Goal: Information Seeking & Learning: Learn about a topic

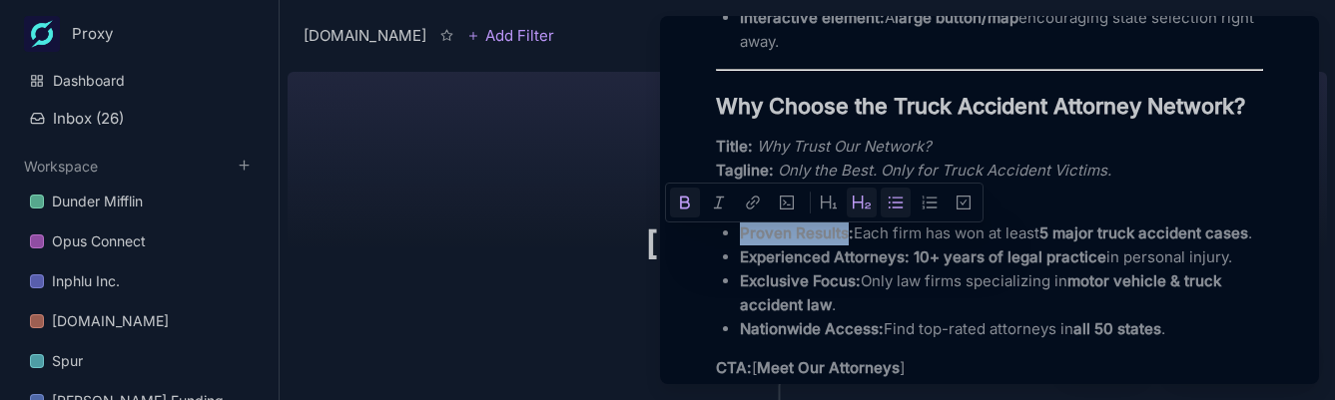
scroll to position [1199, 0]
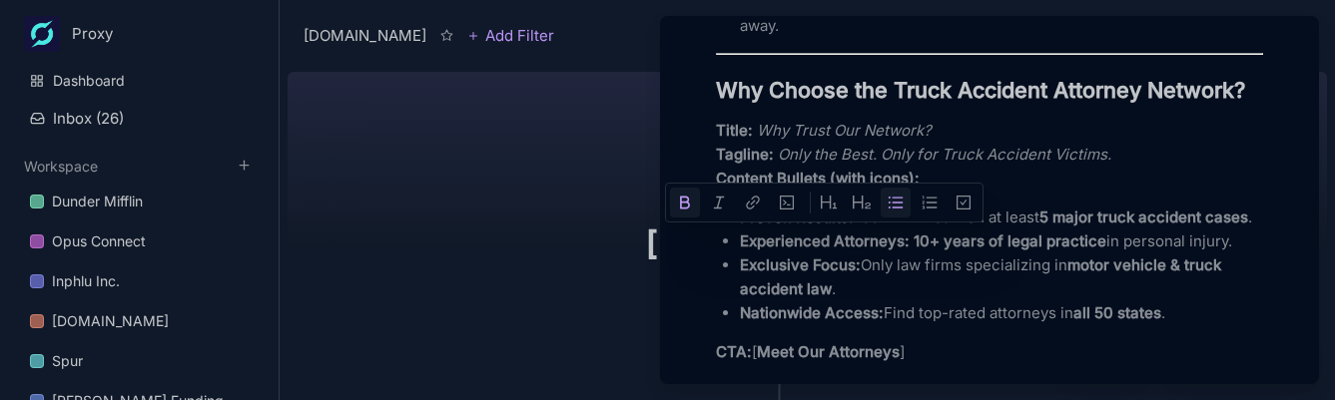
click at [860, 230] on p "Proven Results: Each firm has won at least 5 major truck accident cases ." at bounding box center [1001, 218] width 523 height 24
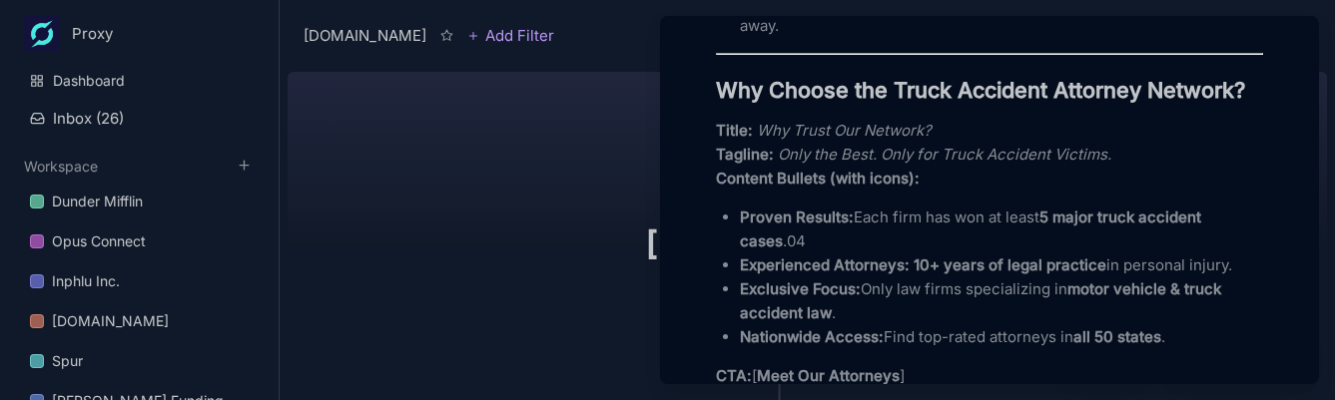
click at [875, 278] on p "Experienced Attorneys: 10+ years of legal practice in personal injury." at bounding box center [1001, 266] width 523 height 24
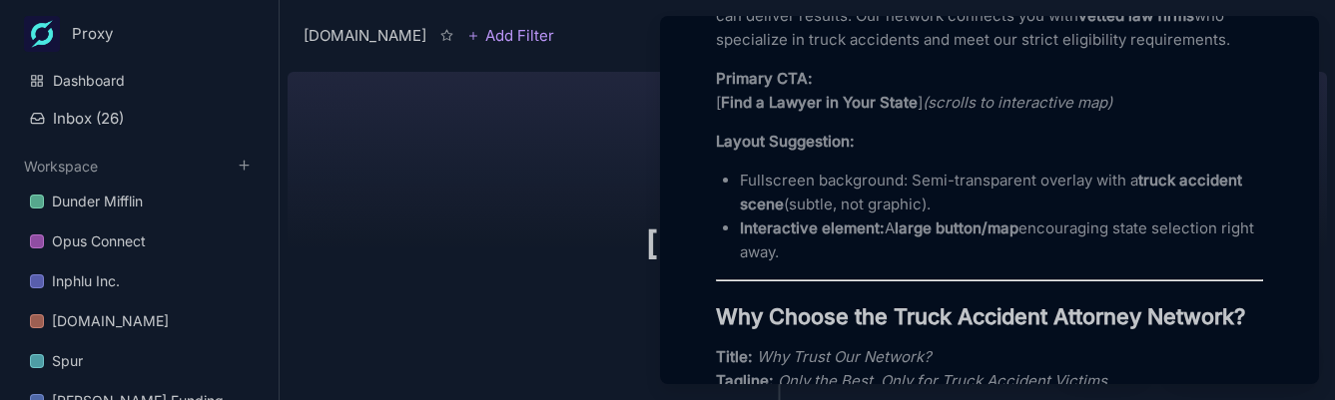
scroll to position [783, 0]
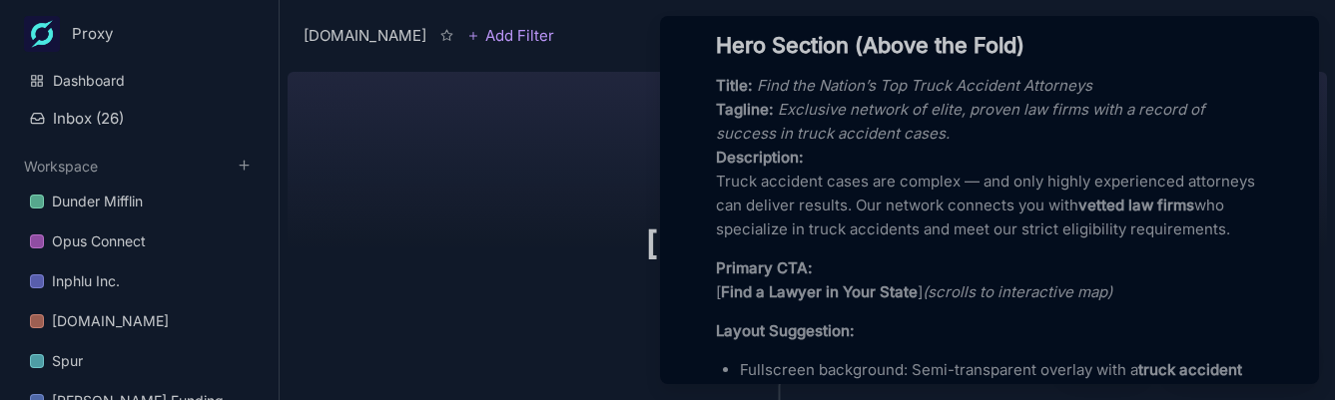
click at [860, 215] on p "Title: Find the Nation’s Top Truck Accident Attorneys Tagline: Exclusive networ…" at bounding box center [989, 158] width 547 height 168
drag, startPoint x: 774, startPoint y: 142, endPoint x: 775, endPoint y: 125, distance: 17.0
click at [774, 141] on em "Exclusive network of elite, proven law firms with a record of success in truck …" at bounding box center [962, 121] width 493 height 43
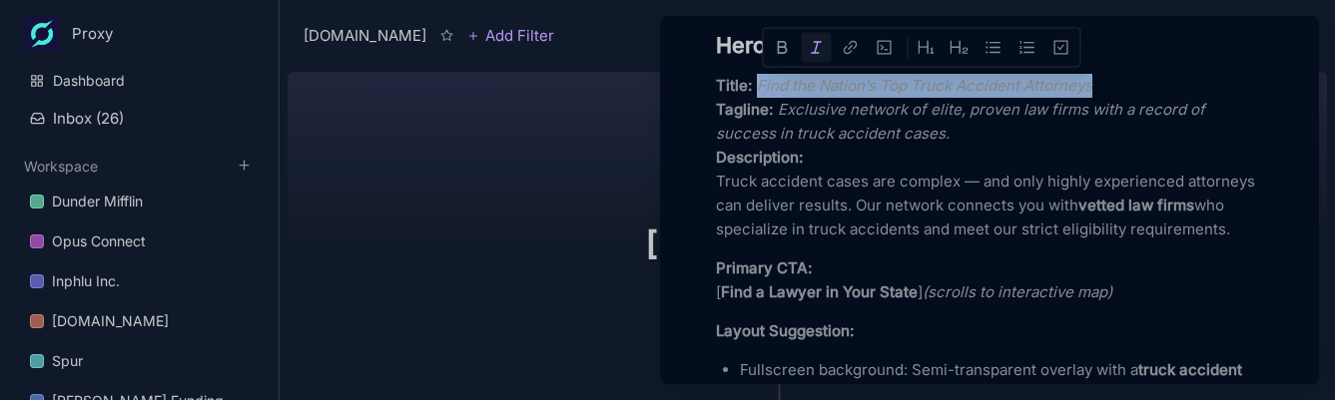
drag, startPoint x: 1131, startPoint y: 80, endPoint x: 1163, endPoint y: 80, distance: 32.0
click at [1163, 80] on p "Title: Find the Nation’s Top Truck Accident Attorneys Tagline: Exclusive networ…" at bounding box center [989, 158] width 547 height 168
copy em "Find the Nation’s Top Truck Accident Attorneys"
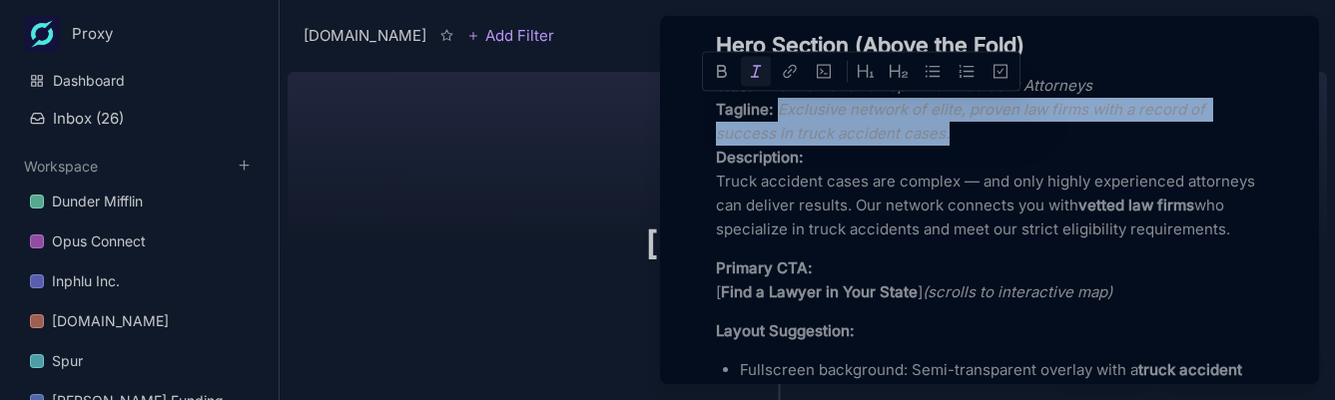
drag, startPoint x: 884, startPoint y: 121, endPoint x: 949, endPoint y: 150, distance: 71.1
click at [950, 136] on p "Title: Find the Nation’s Top Truck Accident Attorneys Tagline: Exclusive networ…" at bounding box center [989, 158] width 547 height 168
copy em "Exclusive network of elite, proven law firms with a record of success in truck …"
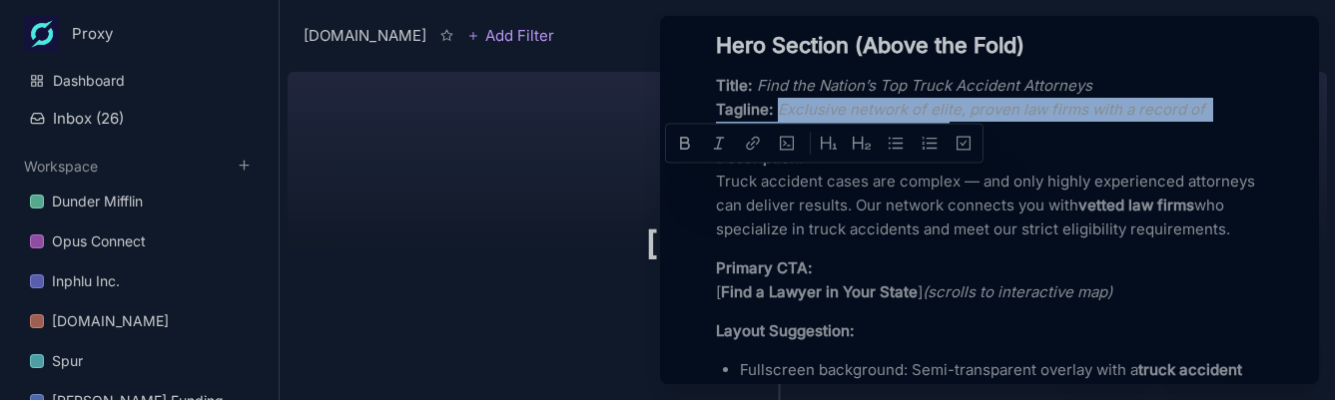
drag, startPoint x: 723, startPoint y: 186, endPoint x: 899, endPoint y: 246, distance: 185.7
click at [899, 242] on p "Title: Find the Nation’s Top Truck Accident Attorneys Tagline: Exclusive networ…" at bounding box center [989, 158] width 547 height 168
copy p "Truck accident cases are complex — and only highly experienced attorneys can de…"
drag, startPoint x: 821, startPoint y: 224, endPoint x: 845, endPoint y: 224, distance: 24.0
click at [821, 225] on p "Title: Find the Nation’s Top Truck Accident Attorneys Tagline: Exclusive networ…" at bounding box center [989, 158] width 547 height 168
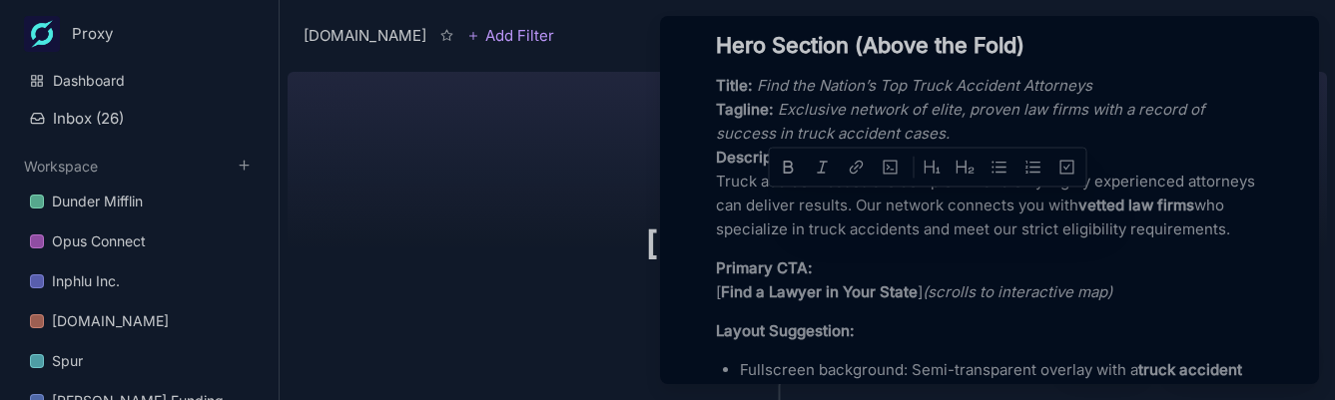
drag, startPoint x: 928, startPoint y: 207, endPoint x: 926, endPoint y: 248, distance: 41.0
click at [926, 242] on p "Title: Find the Nation’s Top Truck Accident Attorneys Tagline: Exclusive networ…" at bounding box center [989, 158] width 547 height 168
copy p "Our network connects you with vetted law firms who specialize in truck accident…"
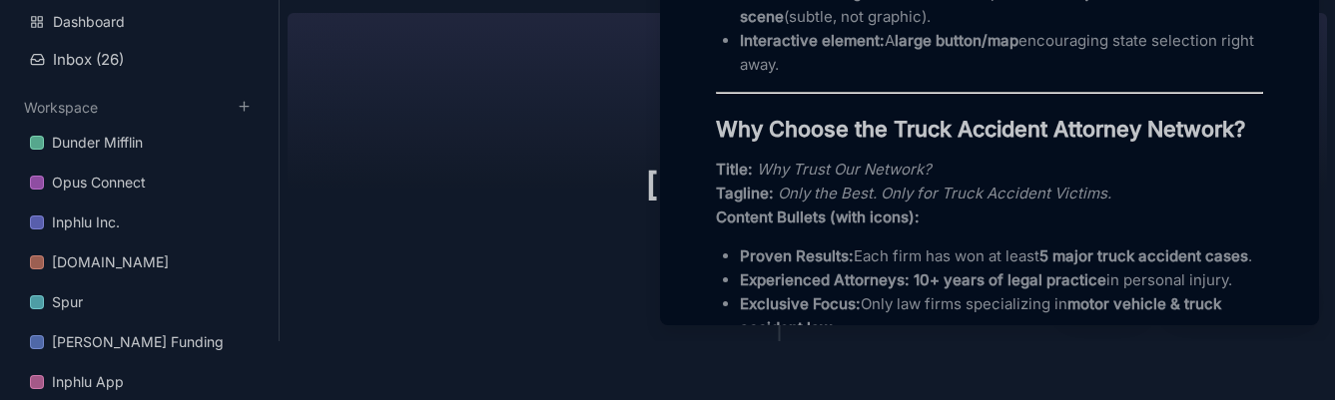
scroll to position [63, 0]
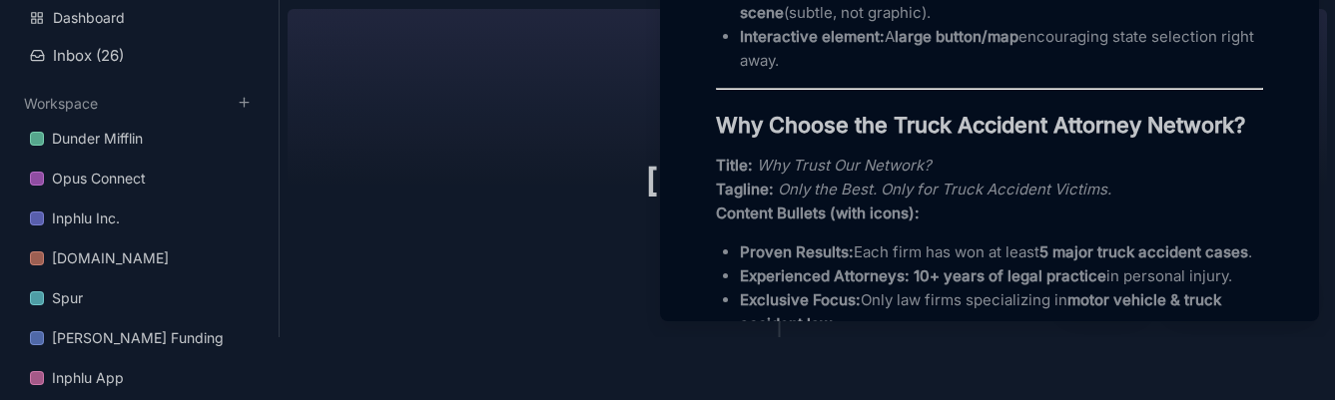
click at [802, 138] on strong "Why Choose the Truck Accident Attorney Network?" at bounding box center [980, 125] width 529 height 26
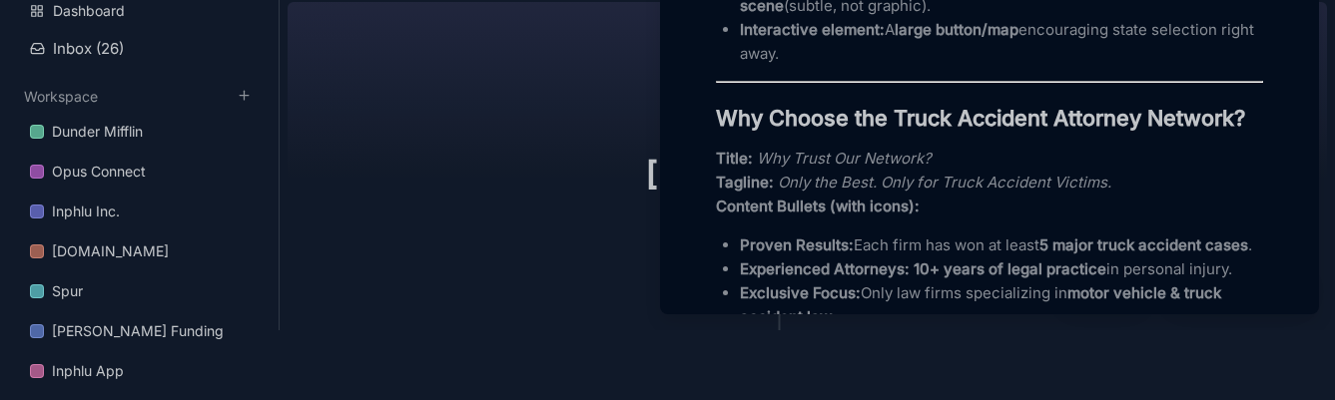
scroll to position [64, 0]
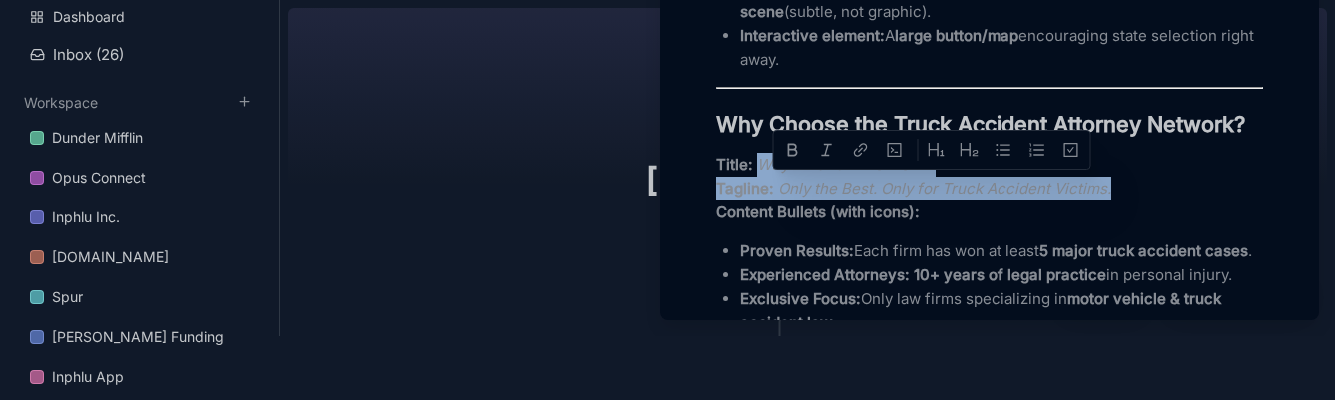
drag, startPoint x: 759, startPoint y: 188, endPoint x: 1141, endPoint y: 209, distance: 383.0
click at [1142, 209] on p "Title: Why Trust Our Network? Tagline: Only the Best. Only for Truck Accident V…" at bounding box center [989, 189] width 547 height 72
copy p "Why Trust Our Network? Tagline: Only the Best. Only for Truck Accident Victims."
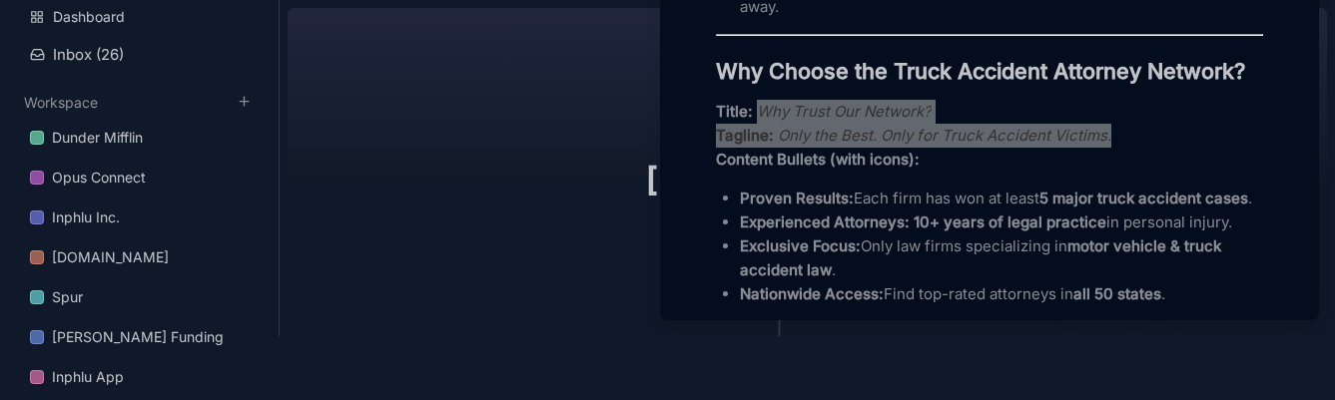
scroll to position [1157, 0]
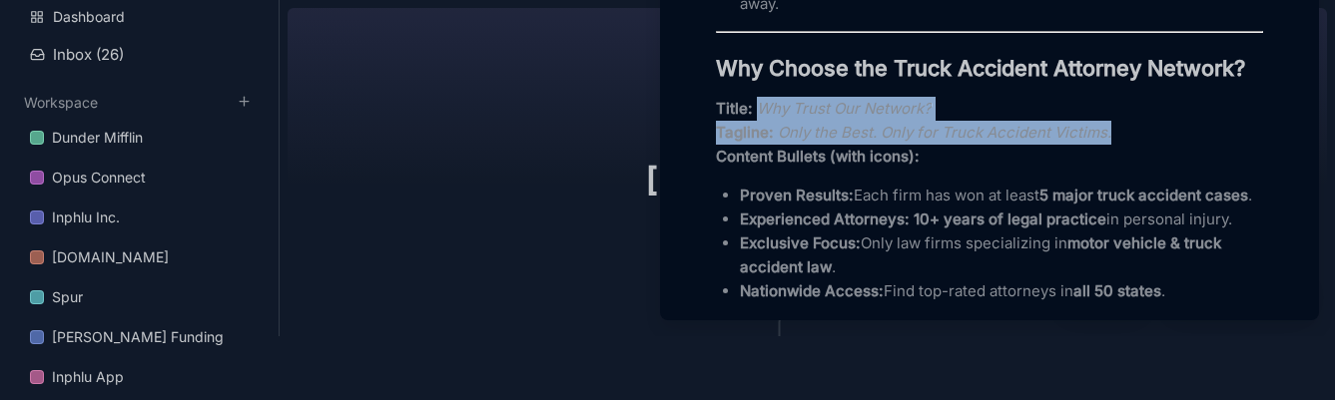
click at [797, 205] on strong "Proven Results:" at bounding box center [797, 195] width 114 height 19
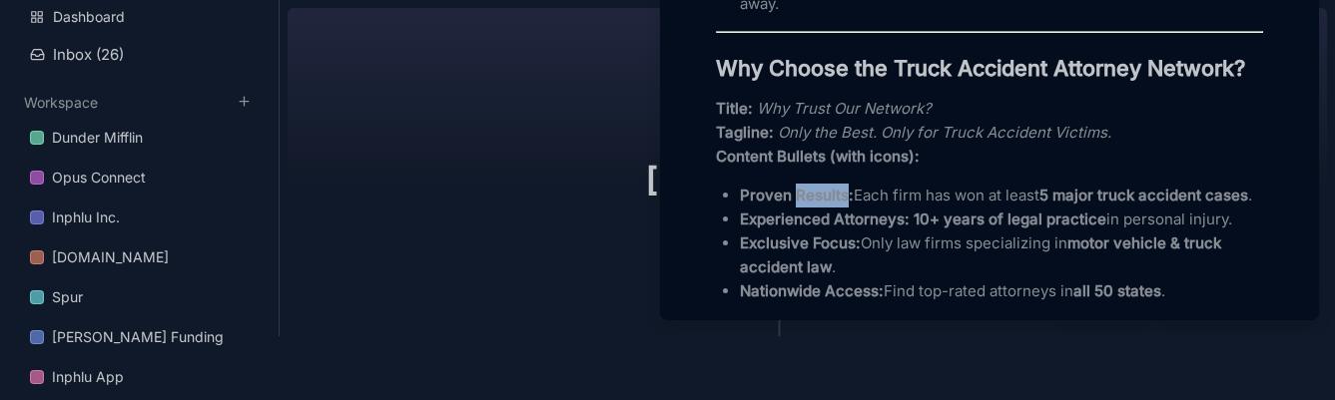
click at [797, 205] on strong "Proven Results:" at bounding box center [797, 195] width 114 height 19
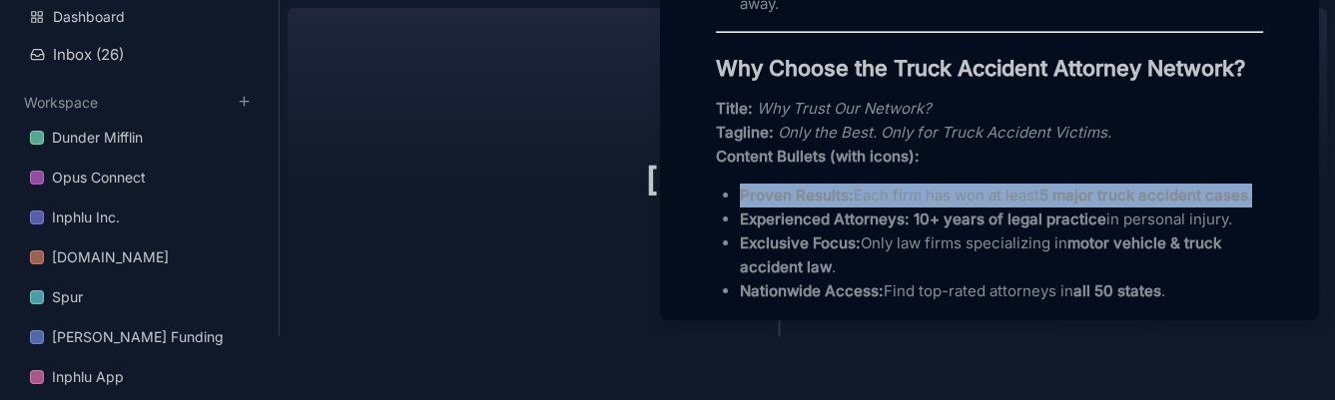
drag, startPoint x: 797, startPoint y: 218, endPoint x: 814, endPoint y: 218, distance: 17.0
click at [797, 205] on strong "Proven Results:" at bounding box center [797, 195] width 114 height 19
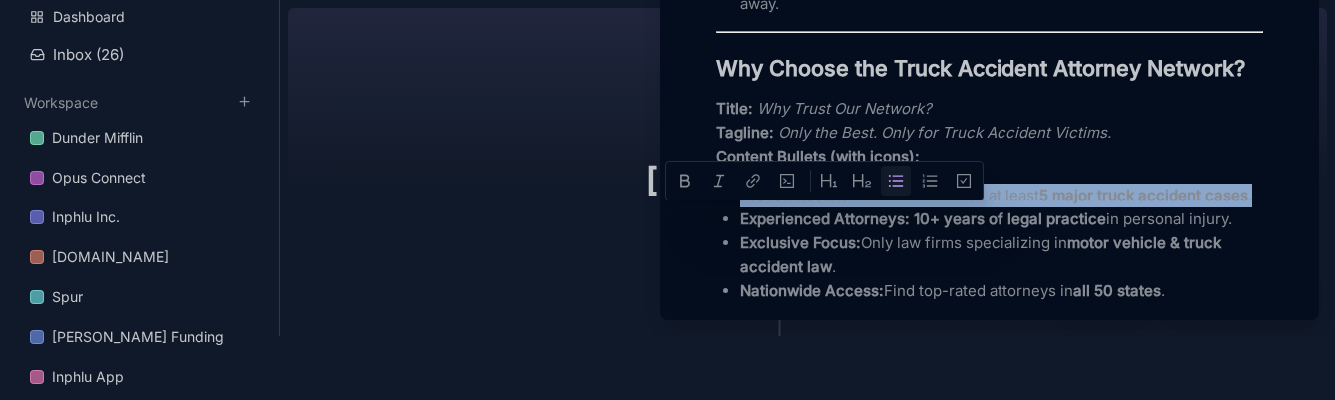
click at [836, 205] on strong "Proven Results:" at bounding box center [797, 195] width 114 height 19
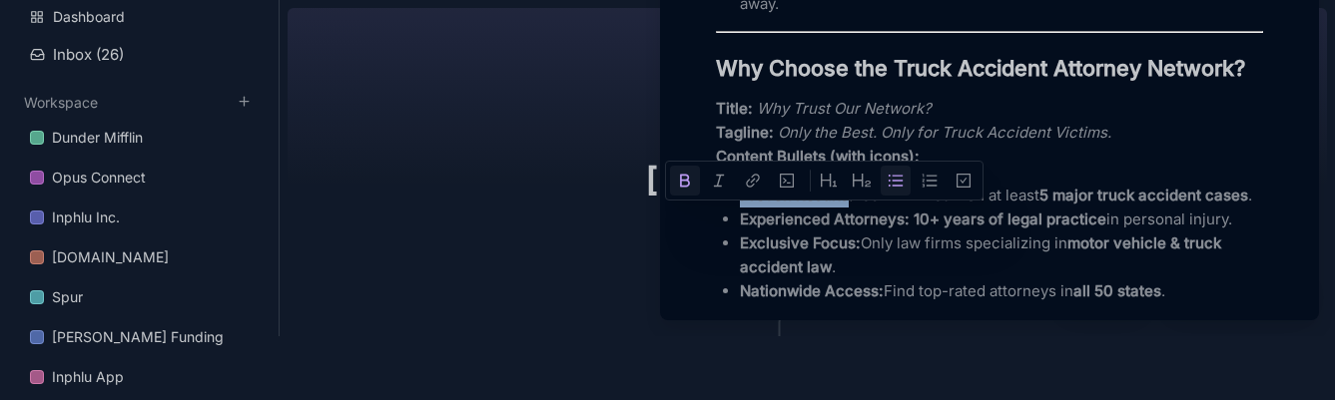
drag, startPoint x: 845, startPoint y: 220, endPoint x: 683, endPoint y: 222, distance: 161.8
copy strong "Proven Results"
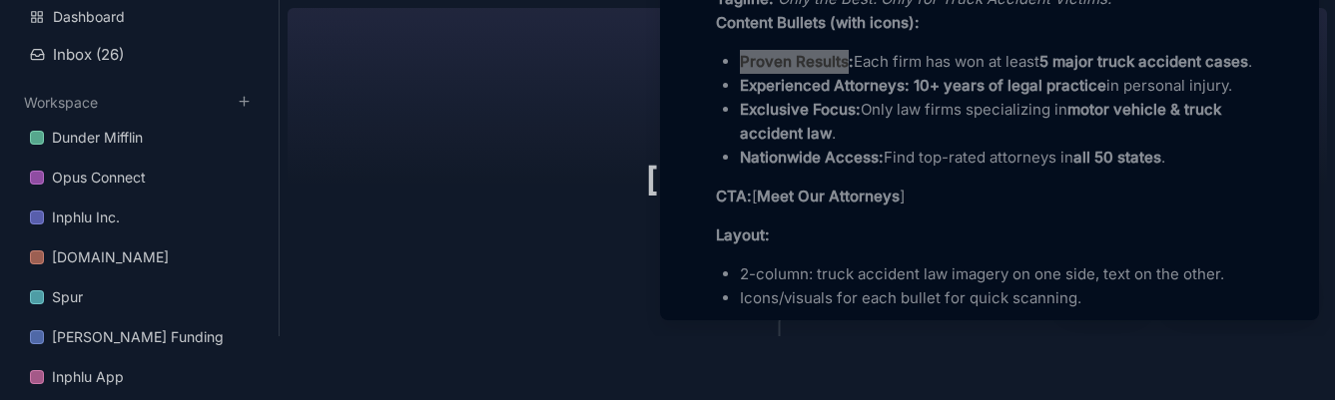
scroll to position [1283, 0]
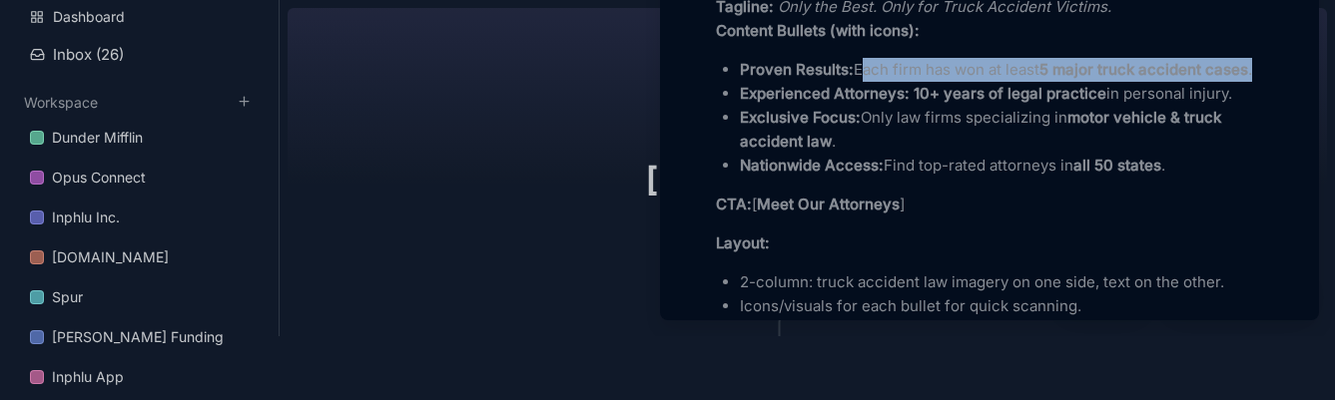
drag, startPoint x: 854, startPoint y: 97, endPoint x: 858, endPoint y: 109, distance: 12.6
click at [858, 82] on p "Proven Results: Each firm has won at least 5 major truck accident cases ." at bounding box center [1001, 70] width 523 height 24
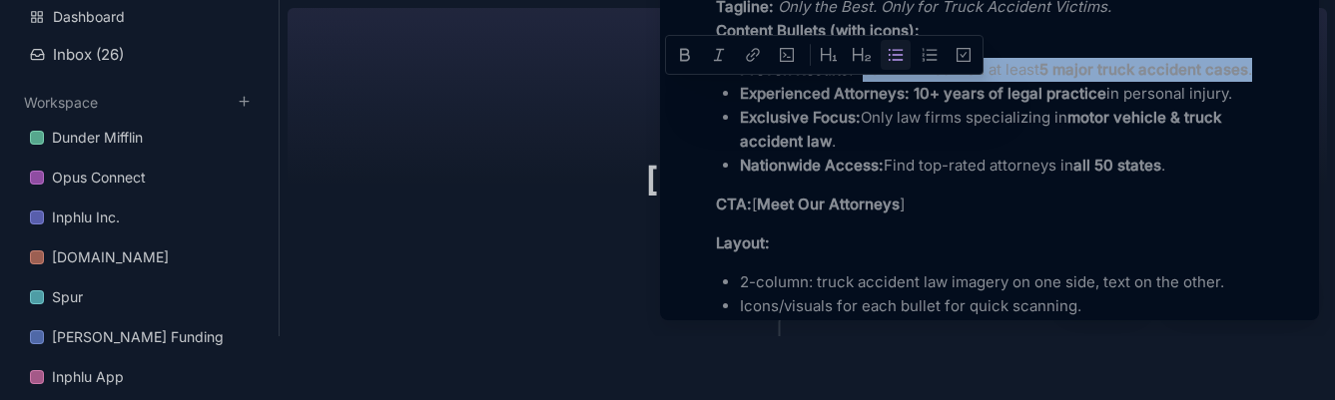
copy p "Each firm has won at least 5 major truck accident cases ."
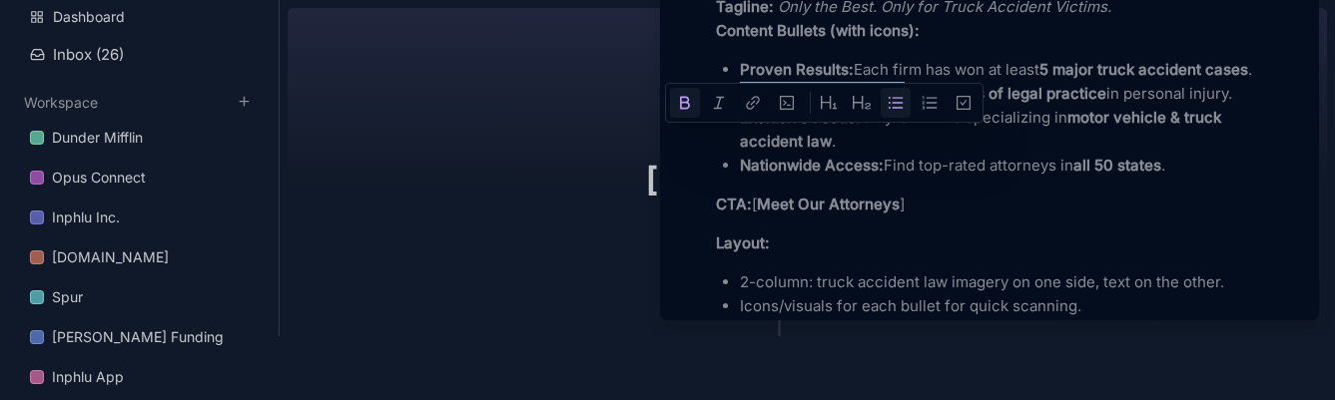
drag, startPoint x: 903, startPoint y: 143, endPoint x: 731, endPoint y: 142, distance: 171.7
click at [740, 106] on li "Experienced Attorneys: 10+ years of legal practice in personal injury." at bounding box center [1001, 94] width 523 height 24
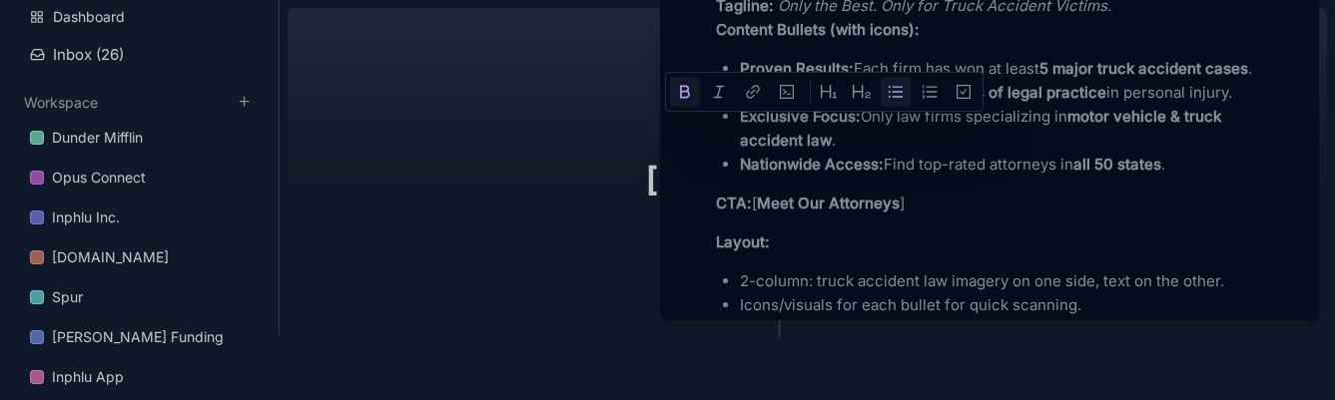
scroll to position [1294, 0]
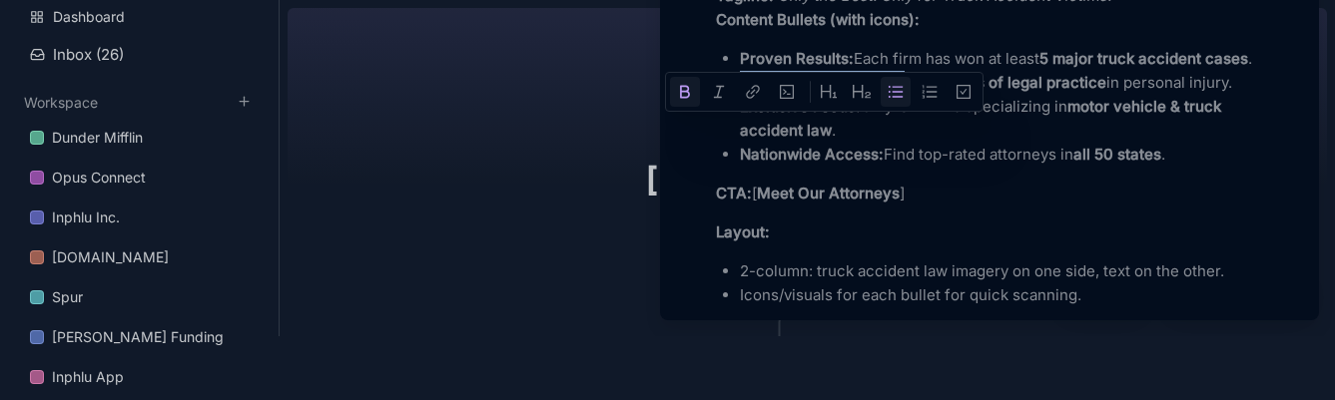
copy strong "Experienced Attorneys"
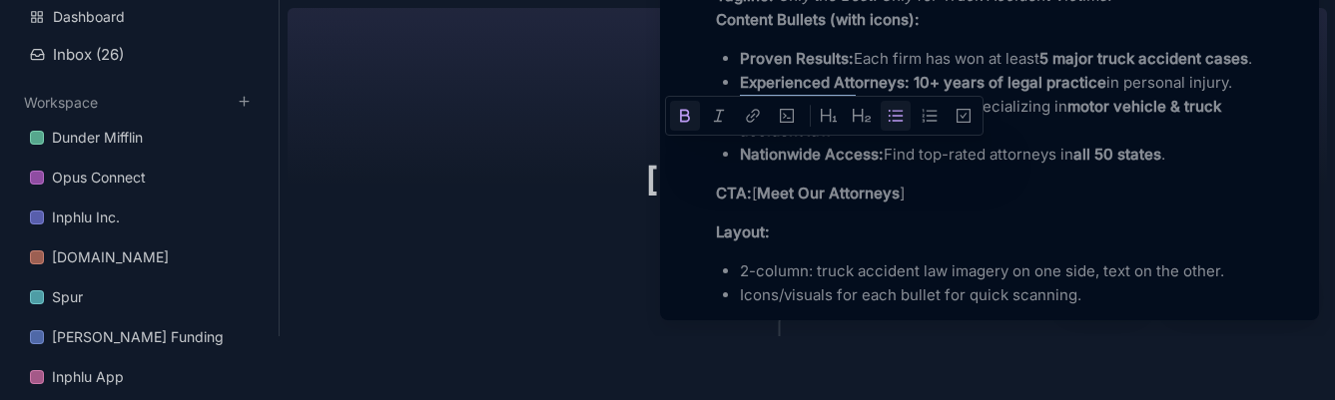
drag, startPoint x: 855, startPoint y: 161, endPoint x: 702, endPoint y: 164, distance: 152.8
copy strong "Exclusive Focus"
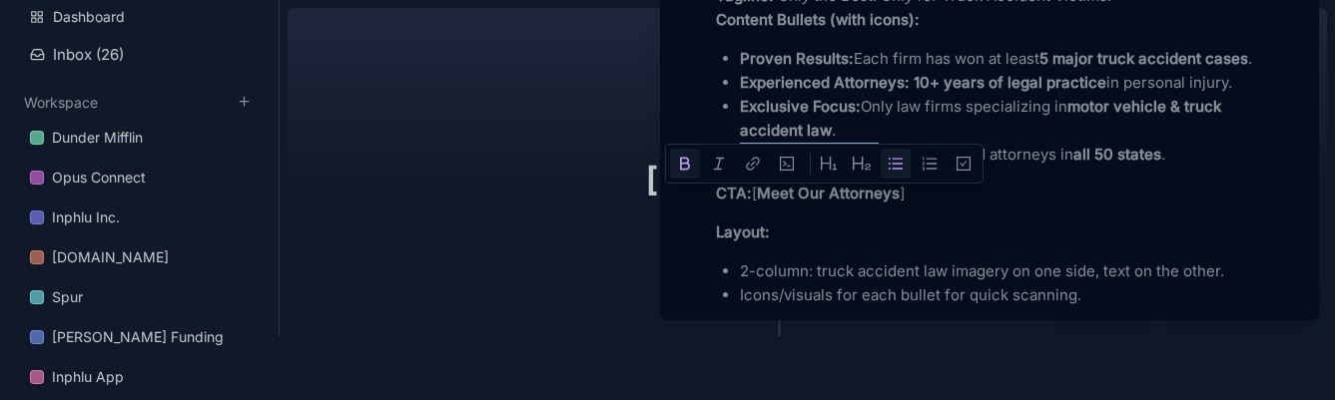
drag, startPoint x: 878, startPoint y: 204, endPoint x: 715, endPoint y: 204, distance: 162.8
click at [716, 167] on ul "Proven Results: Each firm has won at least 5 major truck accident cases . Exper…" at bounding box center [989, 107] width 547 height 120
copy strong "Nationwide Access"
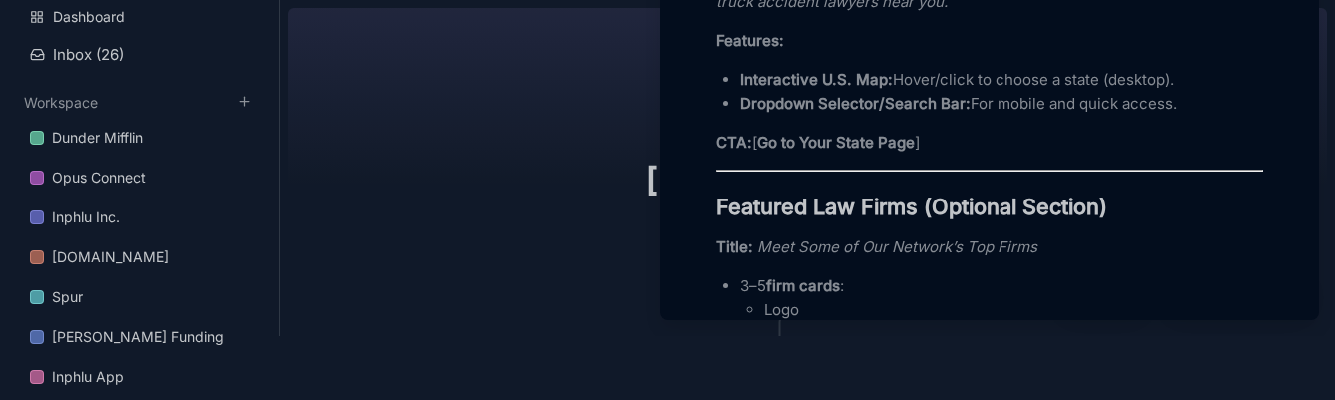
scroll to position [1809, 0]
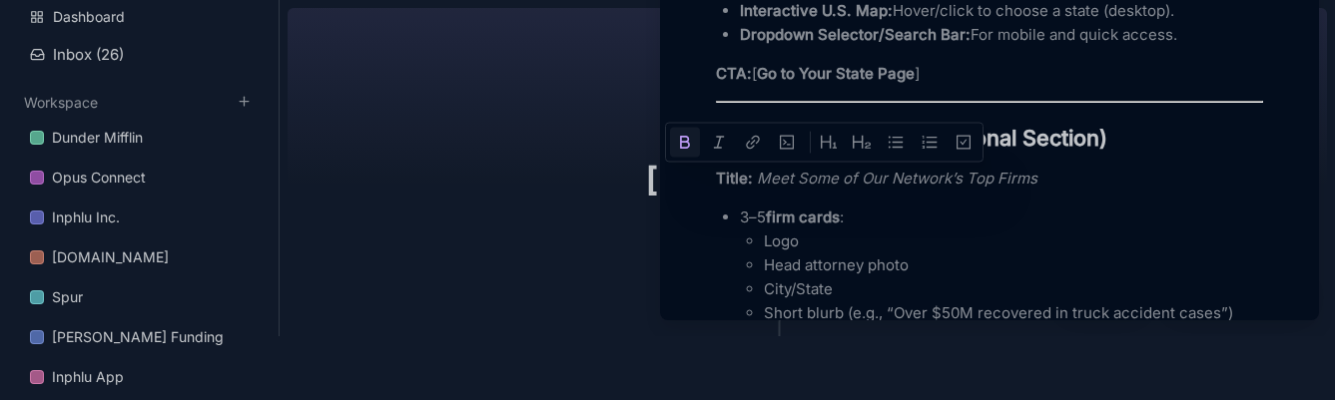
drag, startPoint x: 918, startPoint y: 189, endPoint x: 634, endPoint y: 194, distance: 283.6
click at [631, 193] on div "[DOMAIN_NAME] Add Filter View Share [DOMAIN_NAME] Resources Node Type : Resourc…" at bounding box center [807, 136] width 1055 height 400
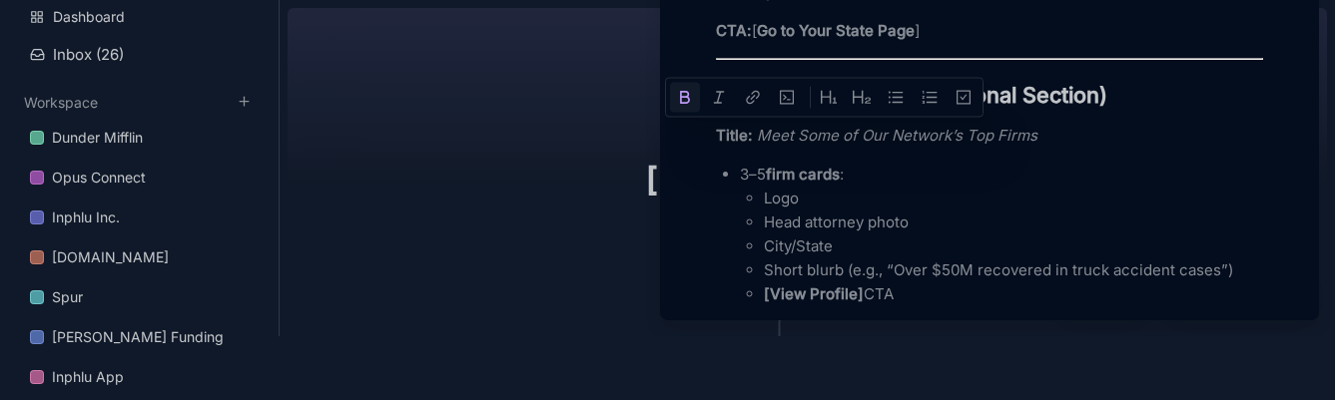
scroll to position [1854, 0]
click at [857, 198] on div "Header Section Logo: Truck Accident Attorney Network (clean & bold) Menu: Home …" at bounding box center [989, 214] width 547 height 3036
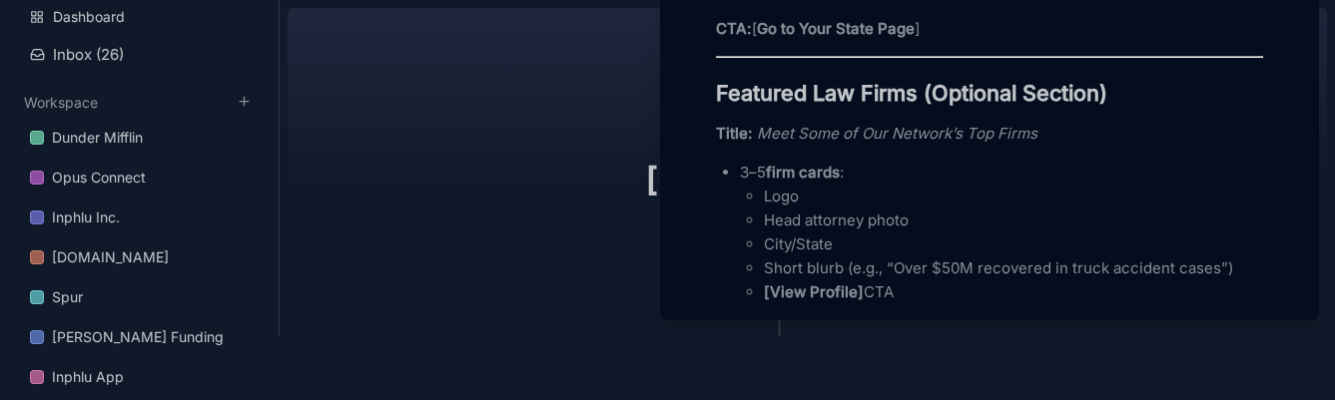
drag, startPoint x: 762, startPoint y: 189, endPoint x: 1016, endPoint y: 177, distance: 254.9
click at [1016, 143] on em "Meet Some of Our Network’s Top Firms" at bounding box center [897, 133] width 281 height 19
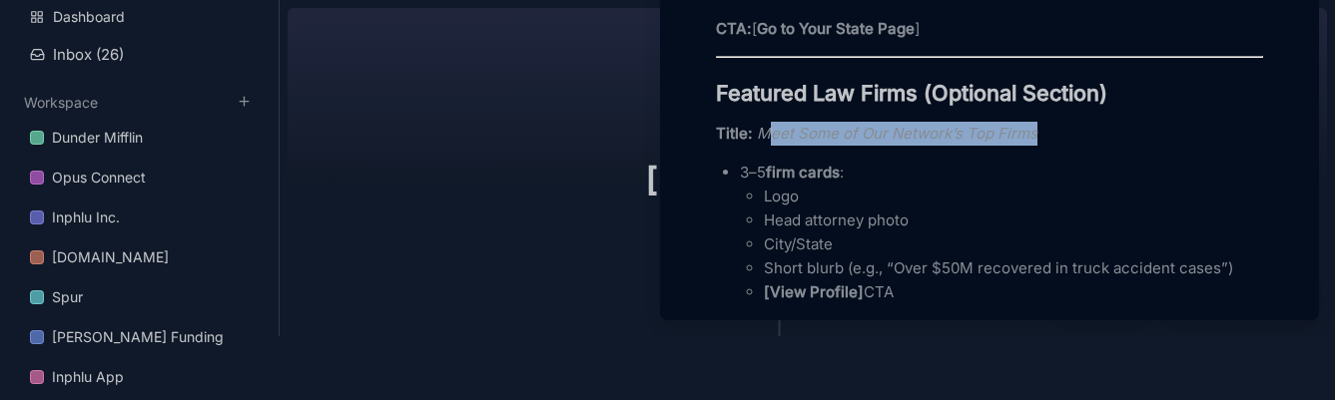
drag, startPoint x: 963, startPoint y: 184, endPoint x: 1081, endPoint y: 185, distance: 118.8
click at [1081, 146] on p "Title: Meet Some of Our Network’s Top Firms" at bounding box center [989, 134] width 547 height 24
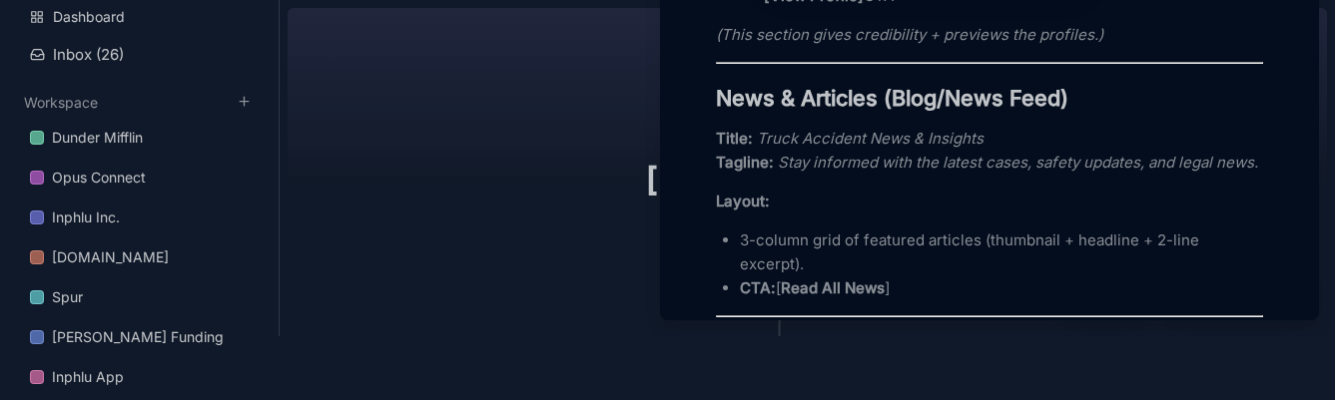
scroll to position [2152, 0]
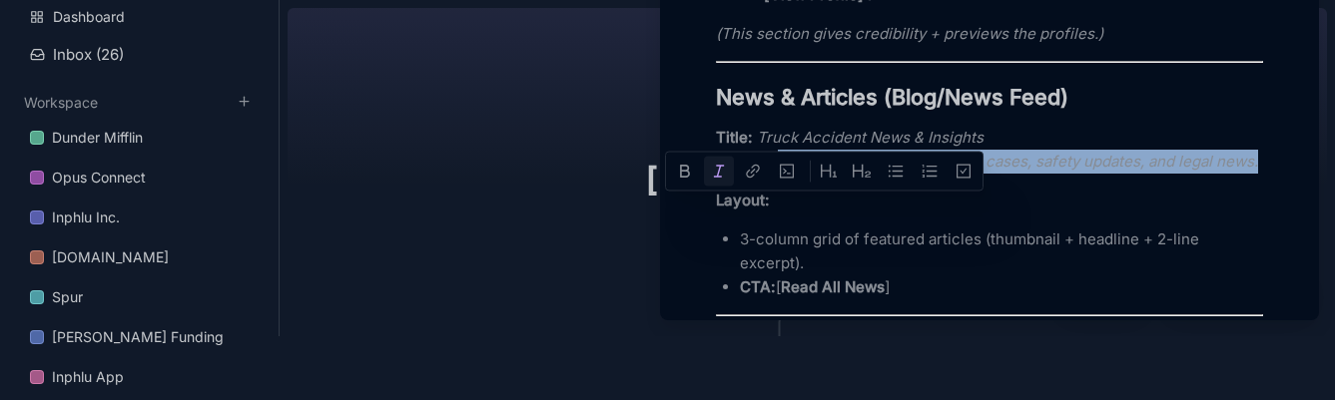
drag, startPoint x: 779, startPoint y: 212, endPoint x: 790, endPoint y: 237, distance: 27.3
click at [790, 174] on p "Title: Truck Accident News & Insights Tagline: Stay informed with the latest ca…" at bounding box center [989, 150] width 547 height 48
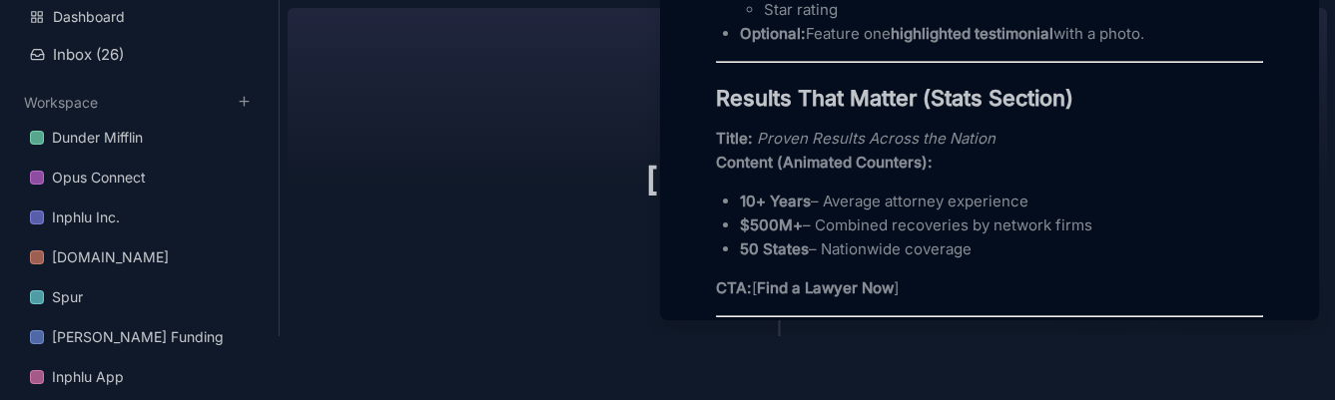
scroll to position [2702, 0]
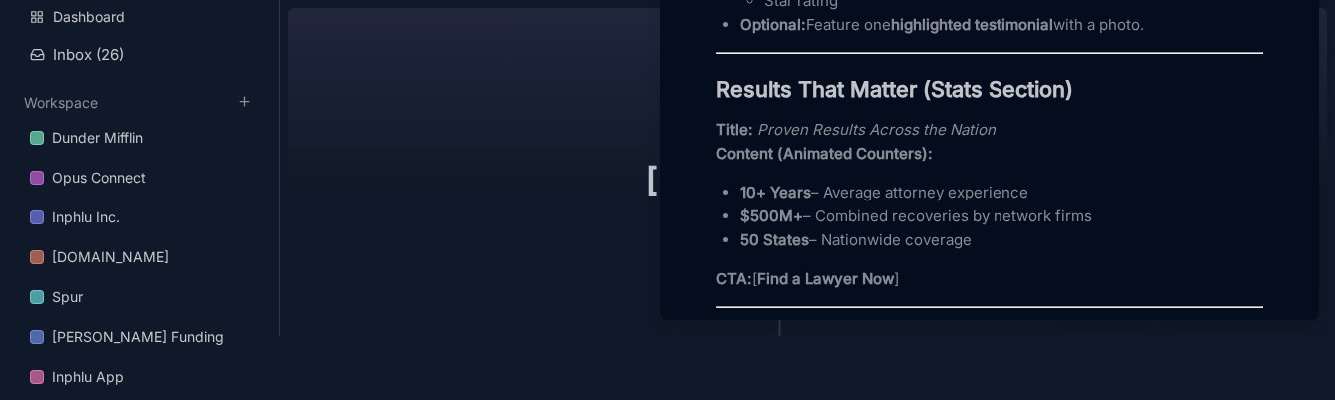
click at [850, 205] on p "10+ Years – Average attorney experience" at bounding box center [1001, 193] width 523 height 24
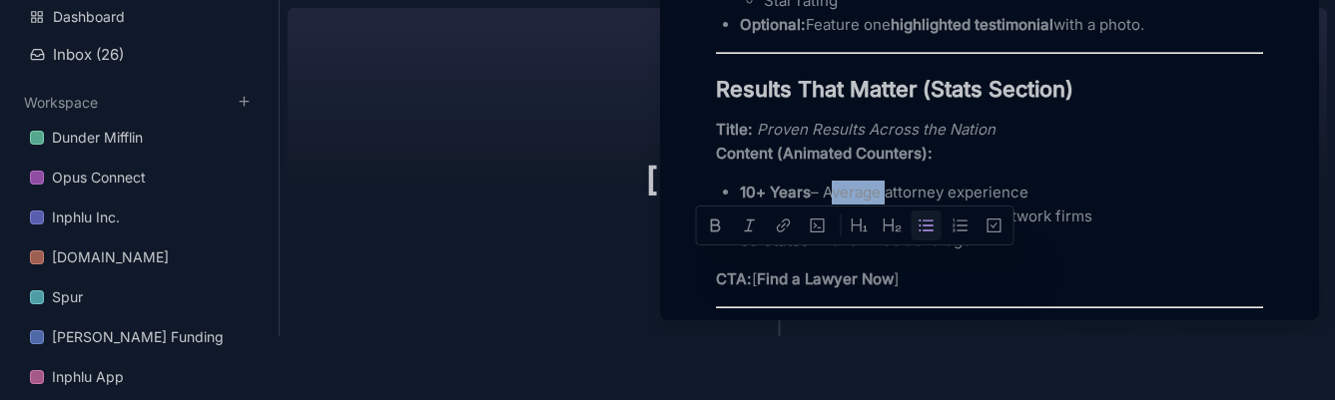
click at [839, 205] on p "10+ Years – Average attorney experience" at bounding box center [1001, 193] width 523 height 24
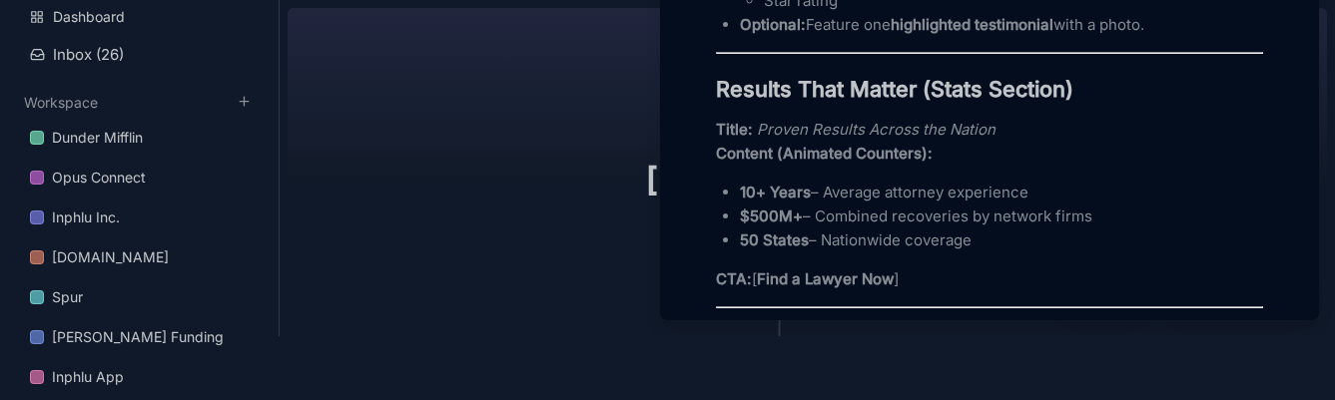
drag, startPoint x: 830, startPoint y: 268, endPoint x: 1053, endPoint y: 254, distance: 224.1
click at [1053, 205] on p "10+ Years – Average attorney experience" at bounding box center [1001, 193] width 523 height 24
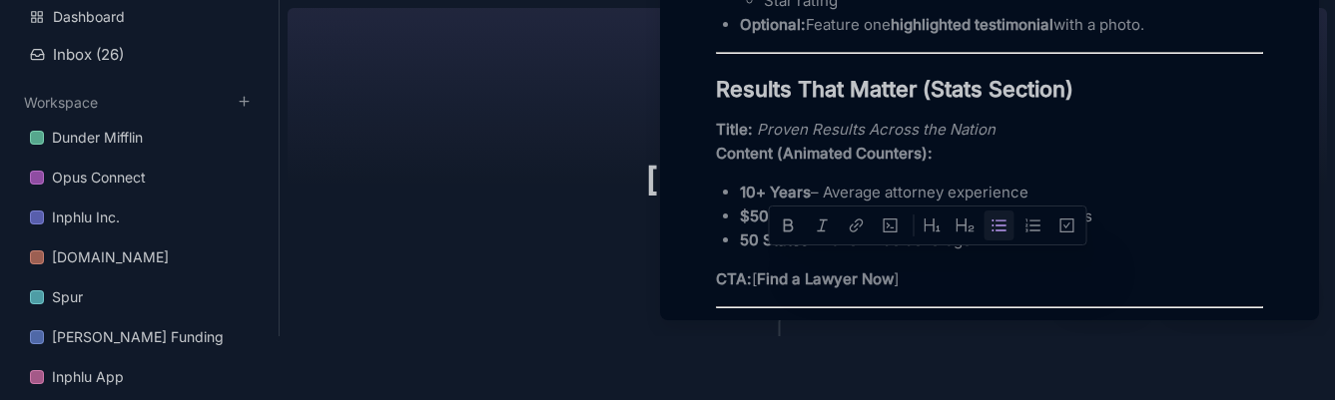
click at [839, 229] on p "$500M+ – Combined recoveries by network firms" at bounding box center [1001, 217] width 523 height 24
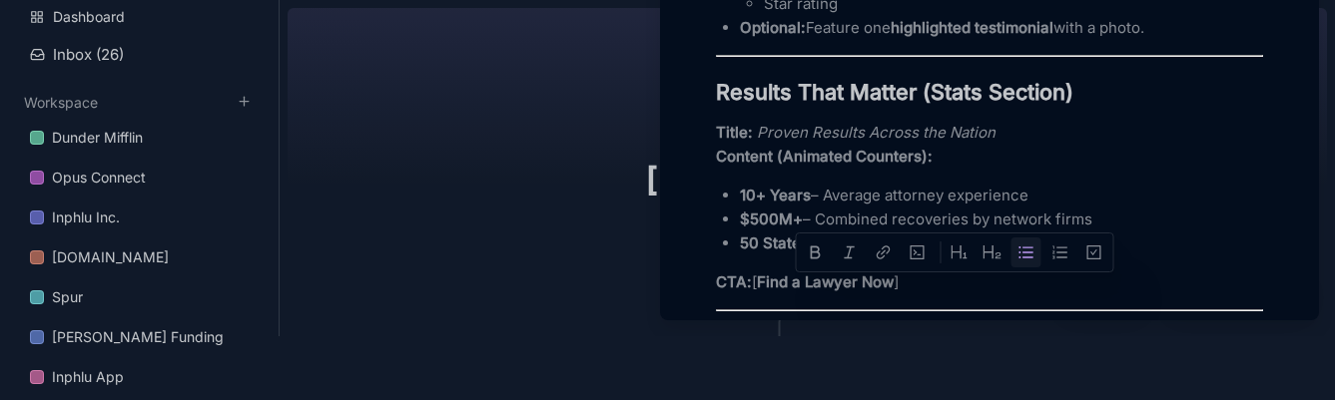
drag, startPoint x: 819, startPoint y: 292, endPoint x: 1093, endPoint y: 291, distance: 274.6
click at [1093, 232] on p "$500M+ – Combined recoveries by network firms" at bounding box center [1001, 220] width 523 height 24
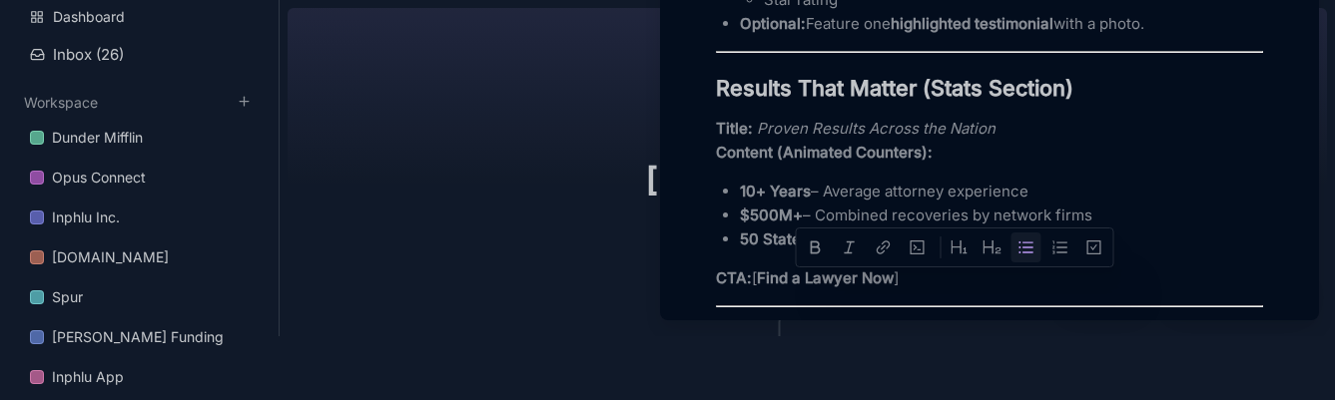
scroll to position [2704, 0]
click at [874, 251] on p "50 States – Nationwide coverage" at bounding box center [1001, 239] width 523 height 24
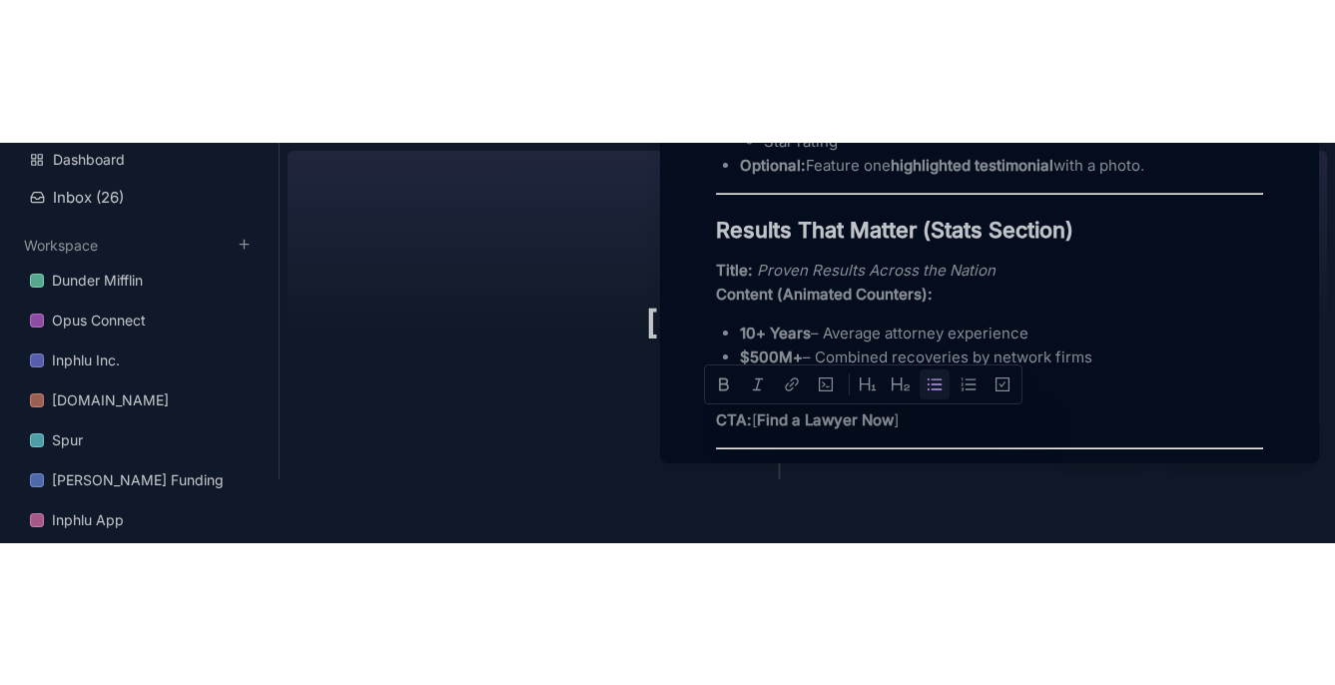
scroll to position [2739, 0]
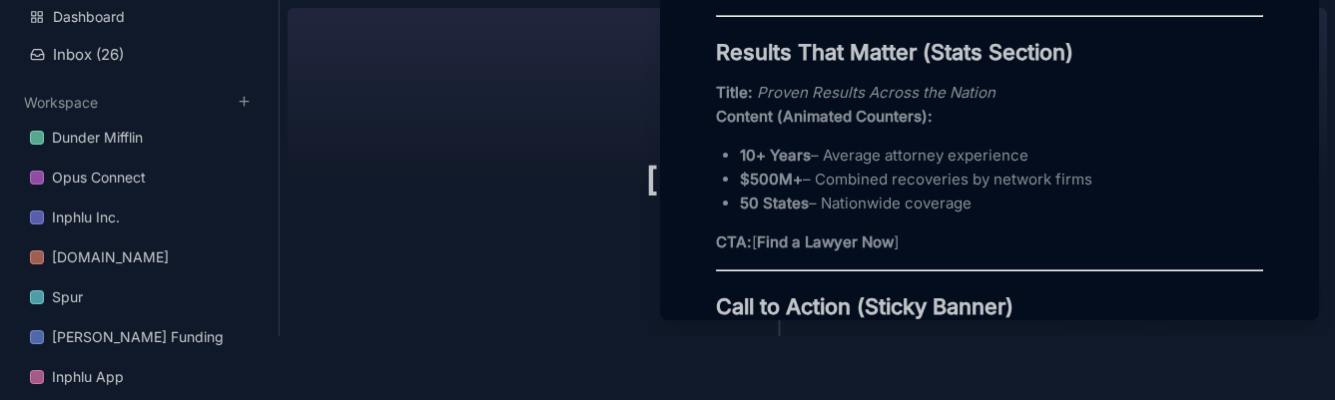
drag, startPoint x: 874, startPoint y: 279, endPoint x: 975, endPoint y: 278, distance: 100.9
click at [975, 216] on p "50 States – Nationwide coverage" at bounding box center [1001, 204] width 523 height 24
drag, startPoint x: 975, startPoint y: 278, endPoint x: 828, endPoint y: 283, distance: 146.9
click at [828, 216] on p "50 States – Nationwide coverage" at bounding box center [1001, 204] width 523 height 24
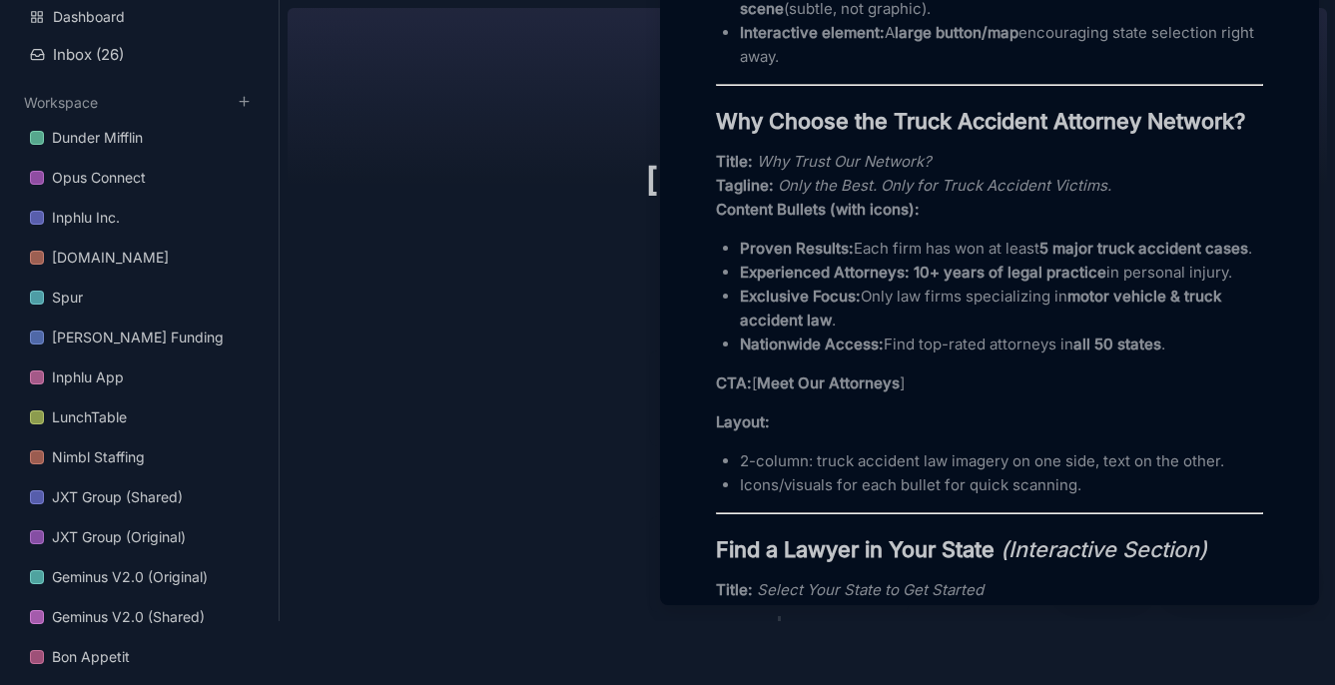
scroll to position [970, 0]
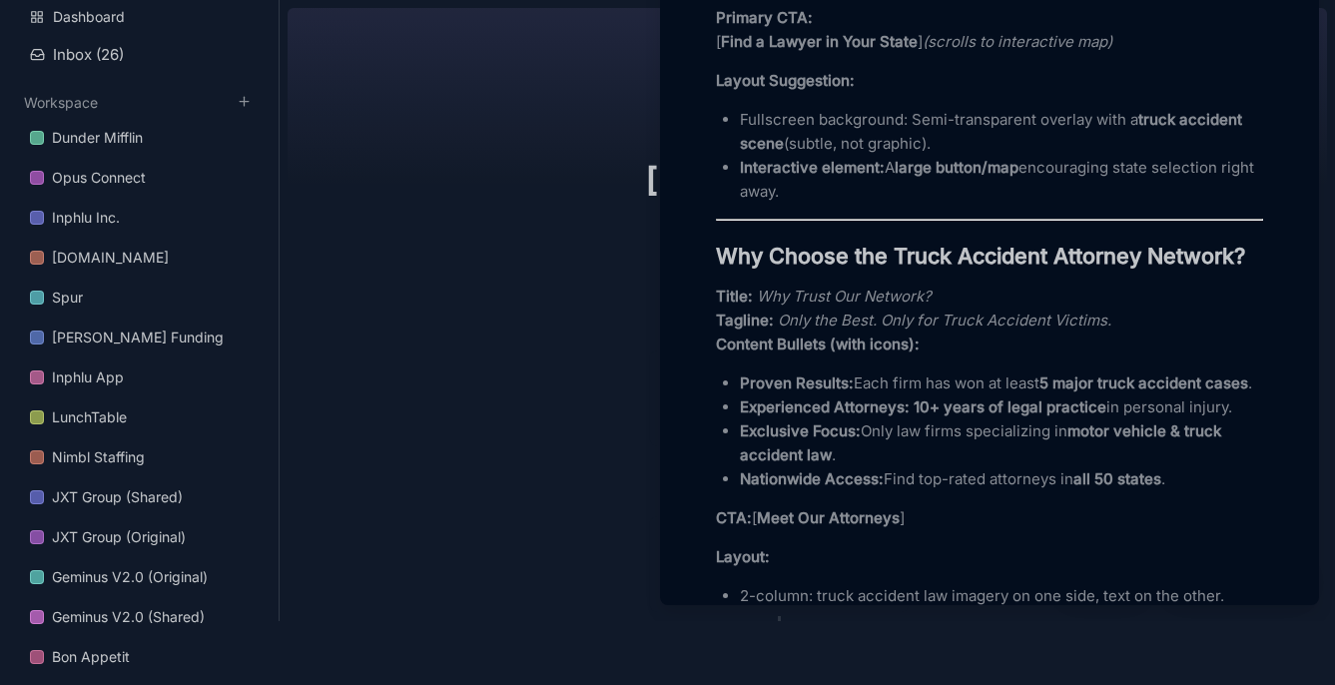
click at [1033, 416] on strong "10+ years of legal practice" at bounding box center [1010, 406] width 193 height 19
